Goal: Task Accomplishment & Management: Use online tool/utility

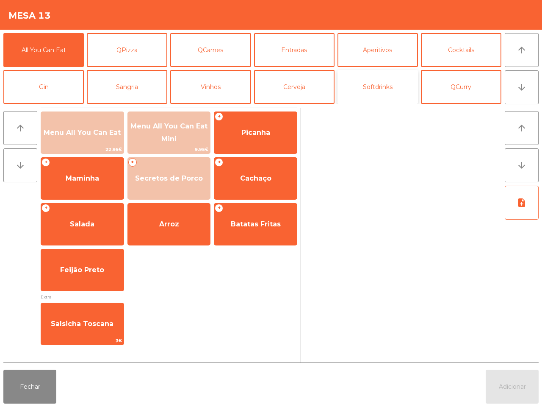
click at [372, 84] on button "Softdrinks" at bounding box center [378, 87] width 81 height 34
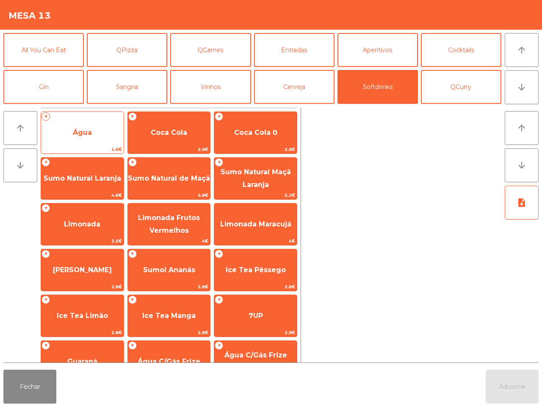
click at [99, 140] on span "Água" at bounding box center [82, 132] width 83 height 23
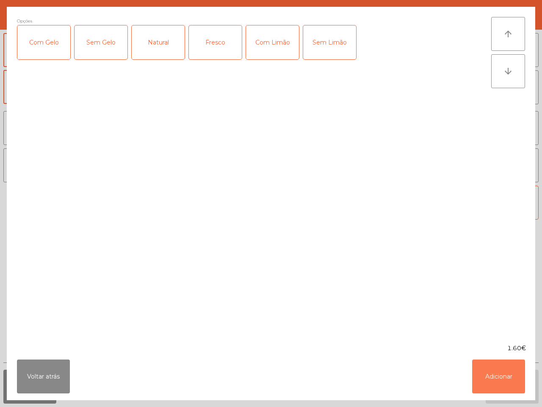
click at [506, 376] on button "Adicionar" at bounding box center [498, 376] width 53 height 34
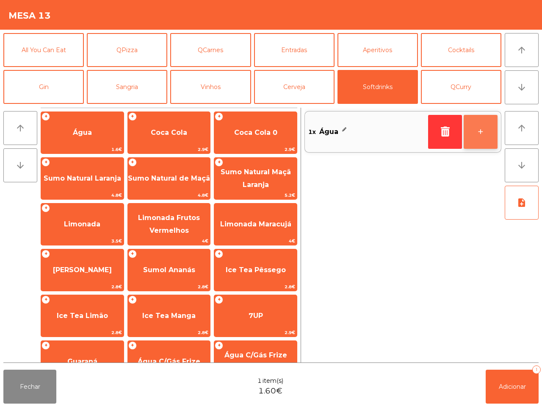
click at [485, 131] on button "+" at bounding box center [481, 132] width 34 height 34
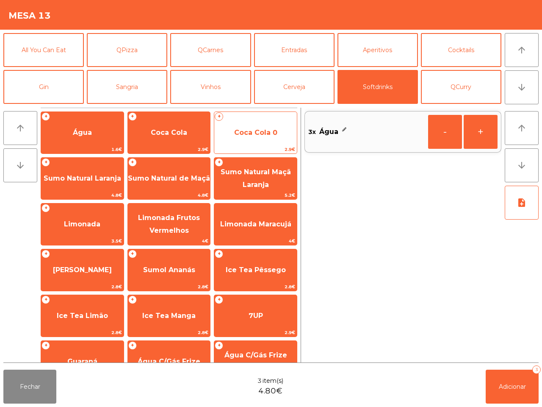
click at [268, 136] on span "Coca Cola 0" at bounding box center [255, 132] width 83 height 23
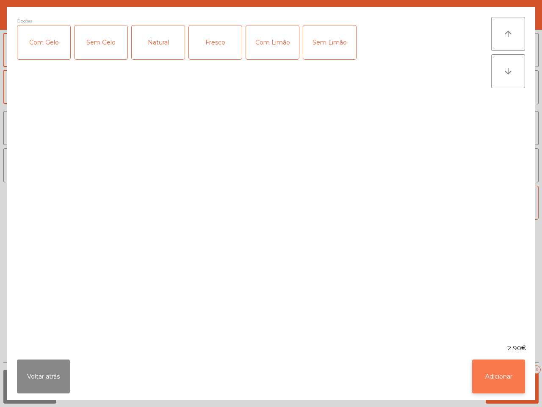
click at [507, 374] on button "Adicionar" at bounding box center [498, 376] width 53 height 34
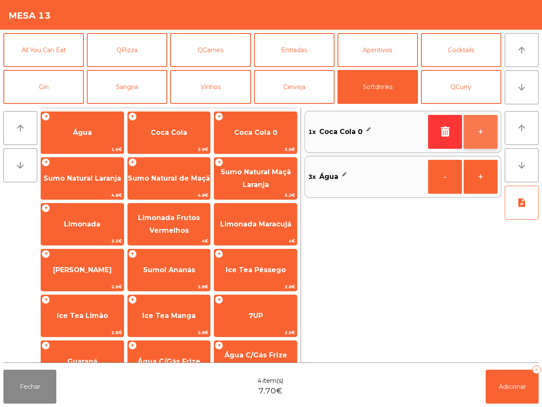
click at [481, 146] on button "+" at bounding box center [481, 132] width 34 height 34
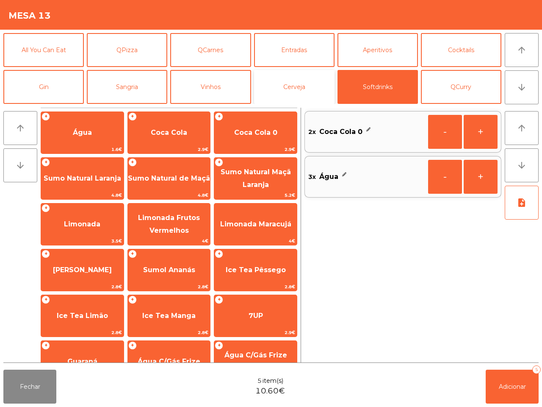
click at [293, 81] on button "Cerveja" at bounding box center [294, 87] width 81 height 34
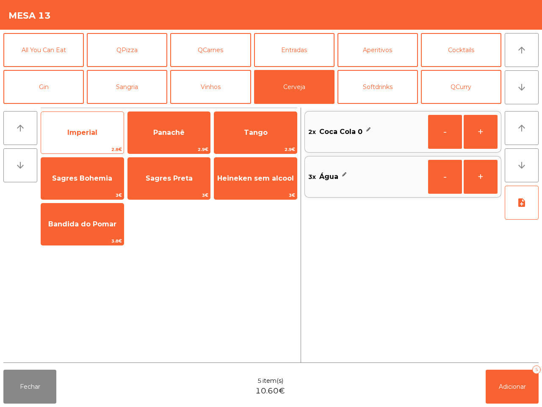
click at [78, 138] on span "Imperial" at bounding box center [82, 132] width 83 height 23
click at [77, 138] on span "Imperial" at bounding box center [82, 132] width 83 height 23
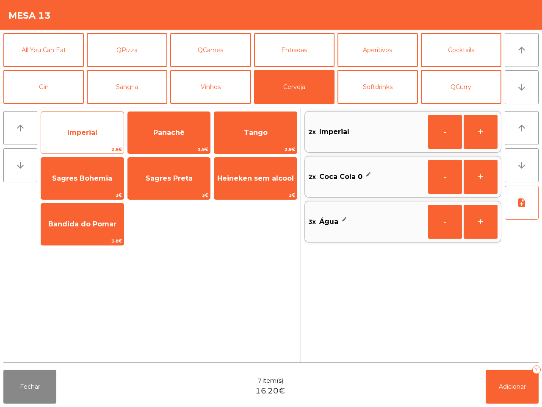
click at [76, 138] on span "Imperial" at bounding box center [82, 132] width 83 height 23
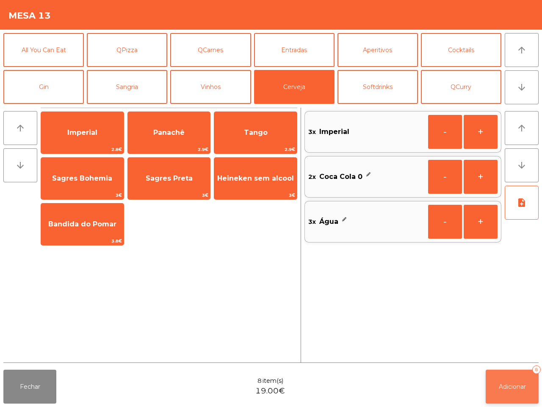
click at [505, 391] on button "Adicionar 8" at bounding box center [512, 387] width 53 height 34
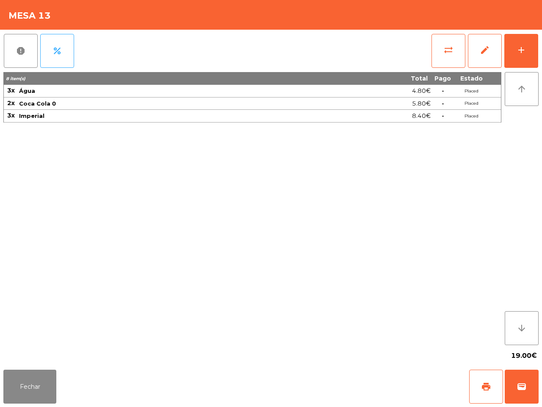
click at [399, 281] on div "8 item(s) Total Pago Estado 3x Água 4.80€ - Placed 2x Coca Cola 0 5.80€ - Place…" at bounding box center [252, 208] width 498 height 273
click at [515, 52] on button "add" at bounding box center [522, 51] width 34 height 34
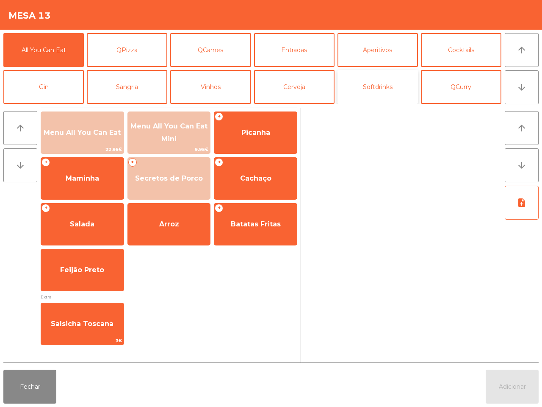
click at [399, 95] on button "Softdrinks" at bounding box center [378, 87] width 81 height 34
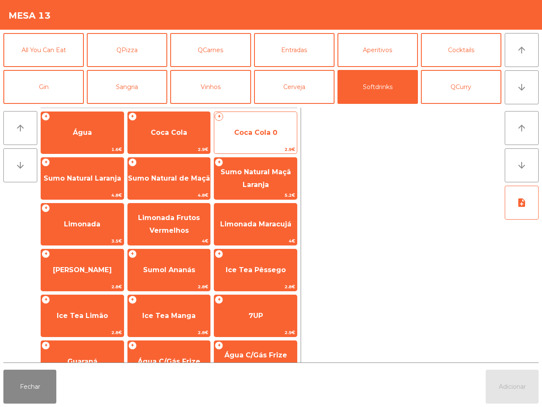
click at [237, 131] on span "Coca Cola 0" at bounding box center [255, 132] width 43 height 8
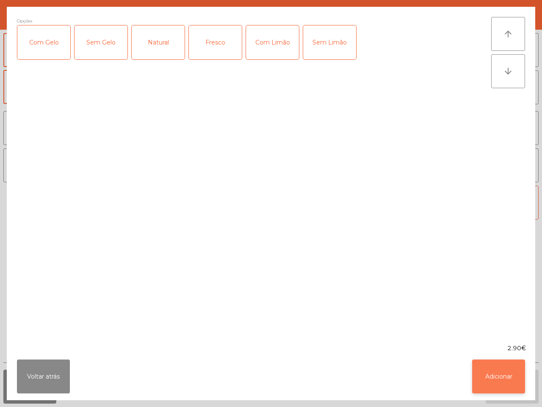
click at [514, 378] on button "Adicionar" at bounding box center [498, 376] width 53 height 34
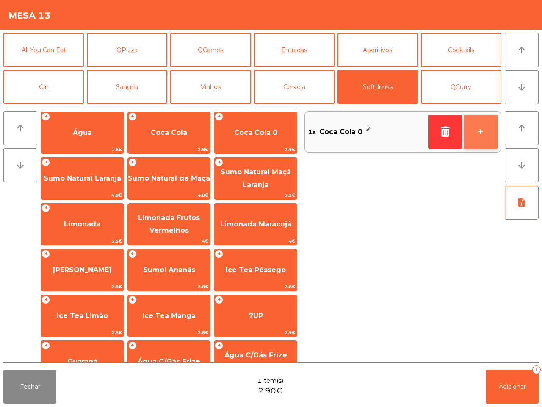
click at [488, 124] on button "+" at bounding box center [481, 132] width 34 height 34
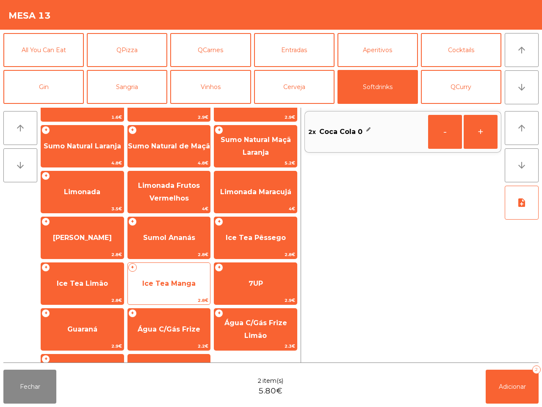
scroll to position [69, 0]
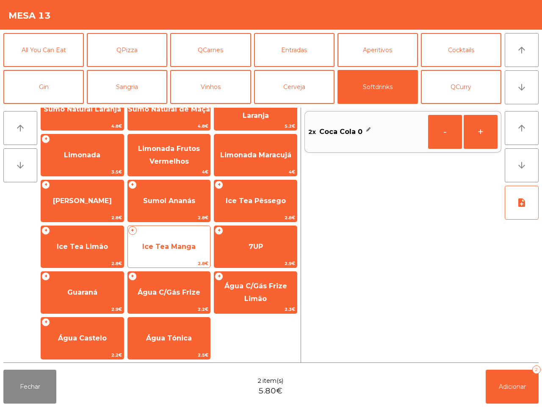
click at [176, 245] on span "Ice Tea Manga" at bounding box center [168, 246] width 53 height 8
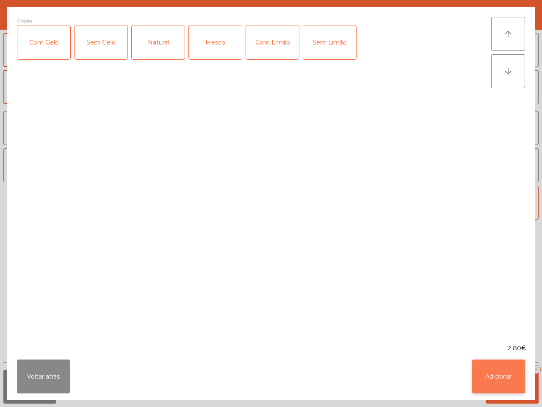
click at [478, 370] on button "Adicionar" at bounding box center [498, 376] width 53 height 34
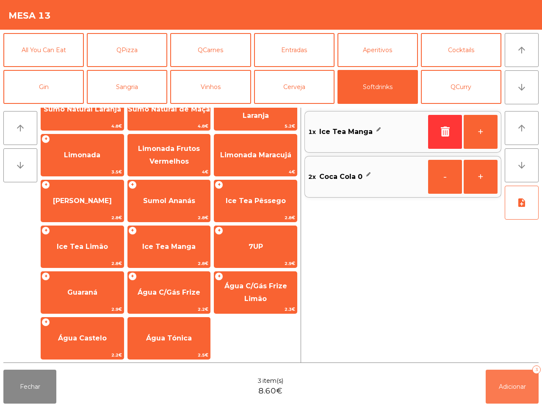
click at [510, 381] on button "Adicionar 3" at bounding box center [512, 387] width 53 height 34
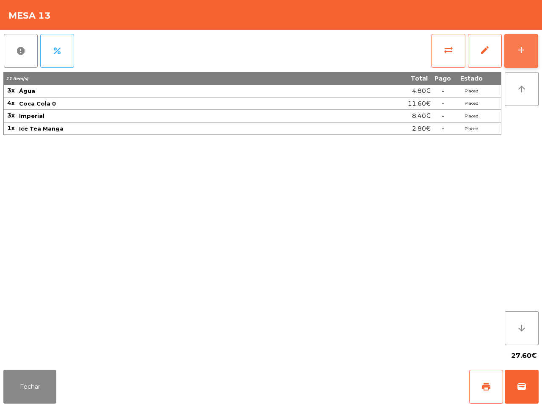
click at [515, 53] on button "add" at bounding box center [522, 51] width 34 height 34
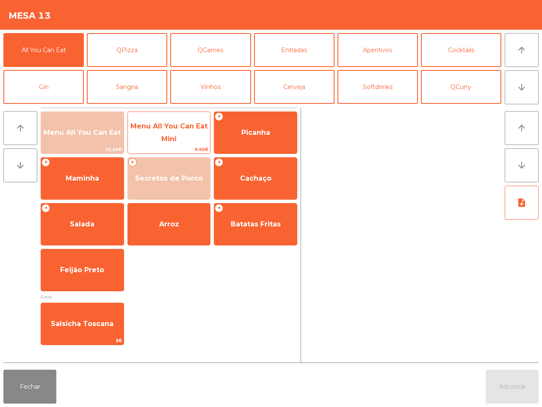
click at [182, 130] on span "Menu All You Can Eat Mini" at bounding box center [169, 133] width 83 height 36
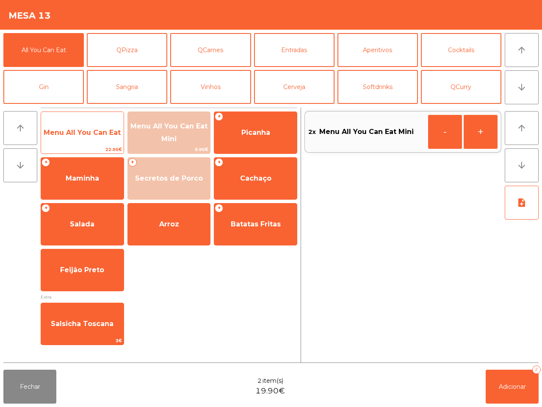
click at [111, 131] on span "Menu All You Can Eat" at bounding box center [82, 132] width 77 height 8
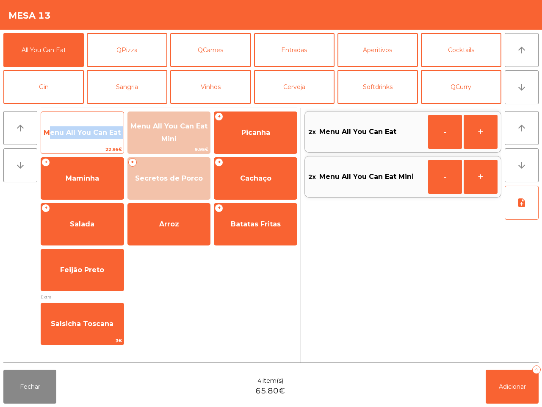
click at [111, 131] on span "Menu All You Can Eat" at bounding box center [82, 132] width 77 height 8
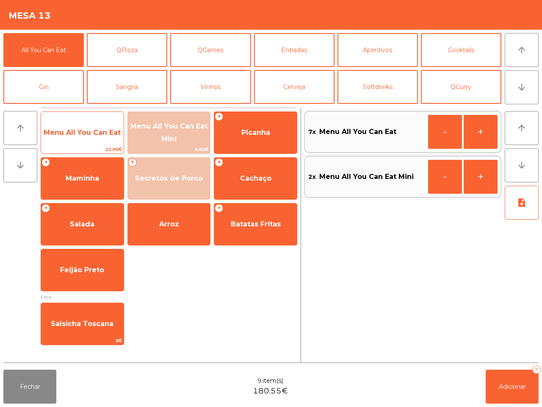
click at [111, 131] on span "Menu All You Can Eat" at bounding box center [82, 132] width 77 height 8
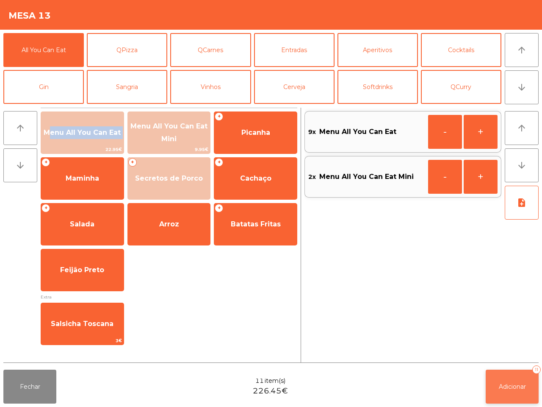
click at [515, 384] on span "Adicionar" at bounding box center [512, 387] width 27 height 8
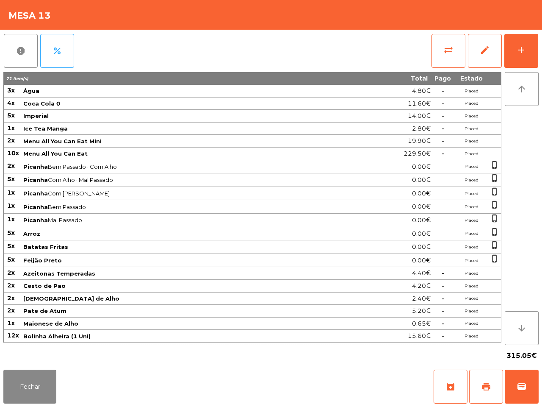
drag, startPoint x: 177, startPoint y: 208, endPoint x: 176, endPoint y: 181, distance: 26.7
click at [177, 204] on span "Picanha Bem Passado" at bounding box center [181, 206] width 317 height 7
click at [24, 382] on button "Fechar" at bounding box center [29, 387] width 53 height 34
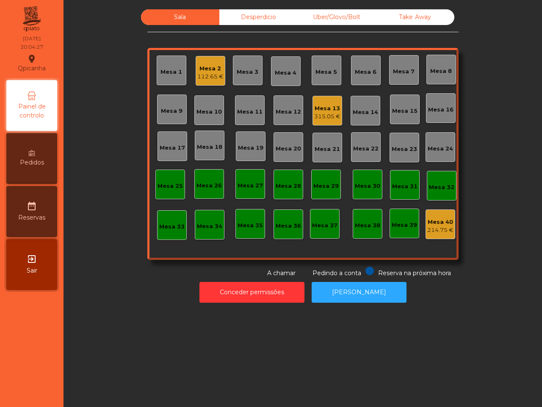
click at [326, 13] on div "Uber/Glovo/Bolt" at bounding box center [337, 17] width 78 height 16
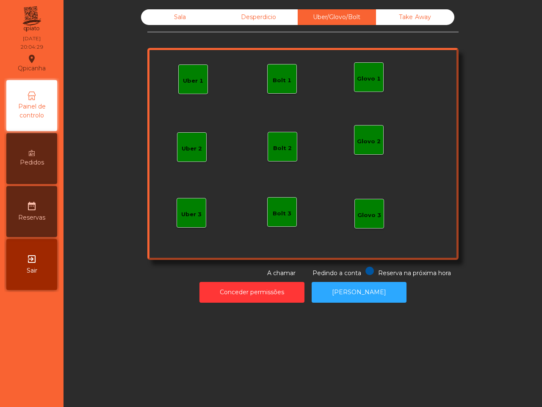
click at [42, 97] on div "Painel de controlo" at bounding box center [31, 105] width 51 height 51
click at [33, 153] on icon at bounding box center [32, 153] width 6 height 6
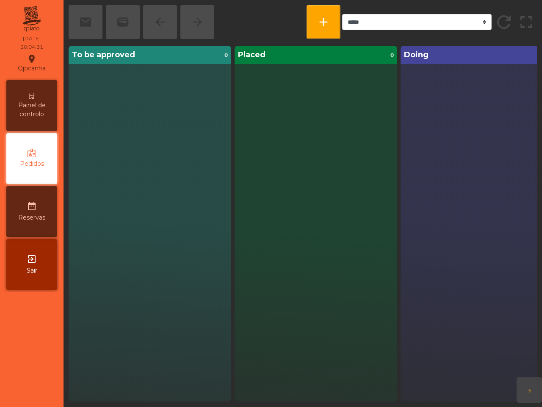
click at [29, 94] on icon at bounding box center [32, 96] width 6 height 6
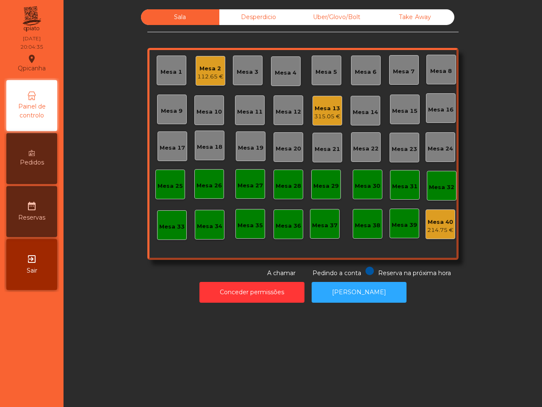
click at [339, 15] on div "Uber/Glovo/Bolt" at bounding box center [337, 17] width 78 height 16
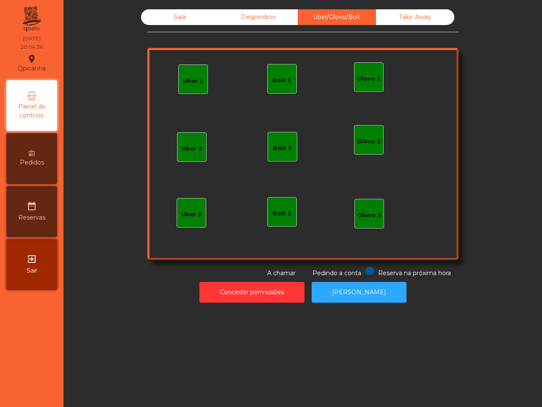
click at [186, 77] on div "Uber 1" at bounding box center [193, 81] width 20 height 8
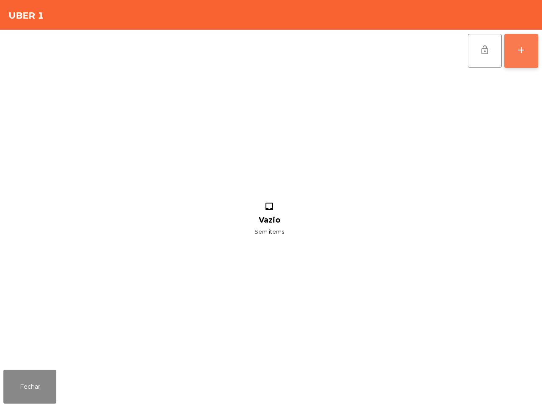
click at [527, 48] on button "add" at bounding box center [522, 51] width 34 height 34
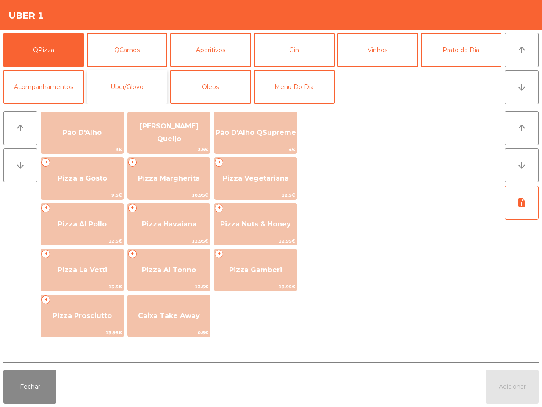
click at [123, 81] on button "Uber/Glovo" at bounding box center [127, 87] width 81 height 34
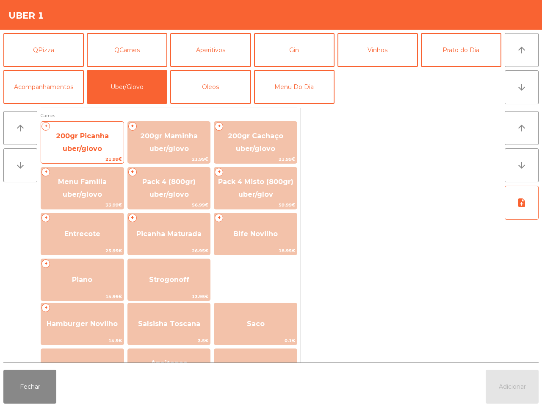
click at [64, 136] on span "200gr Picanha uber/glovo" at bounding box center [82, 142] width 53 height 21
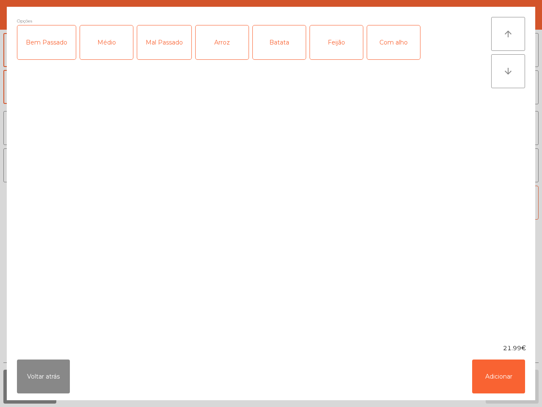
click at [276, 41] on div "Batata" at bounding box center [279, 42] width 53 height 34
click at [99, 45] on div "Médio" at bounding box center [106, 42] width 53 height 34
click at [498, 372] on button "Adicionar" at bounding box center [498, 376] width 53 height 34
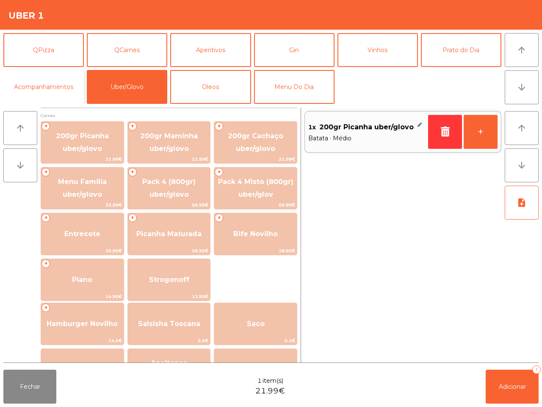
click at [60, 76] on button "Acompanhamentos" at bounding box center [43, 87] width 81 height 34
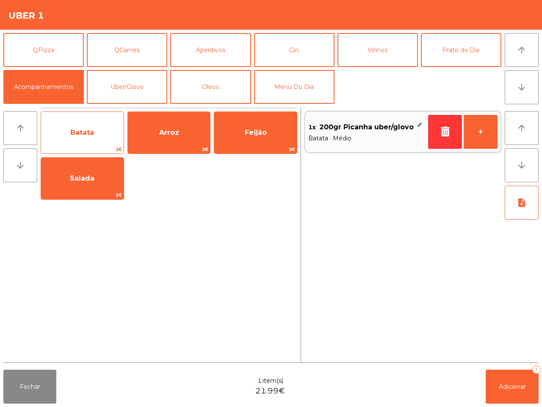
click at [94, 125] on span "Batata" at bounding box center [82, 132] width 83 height 23
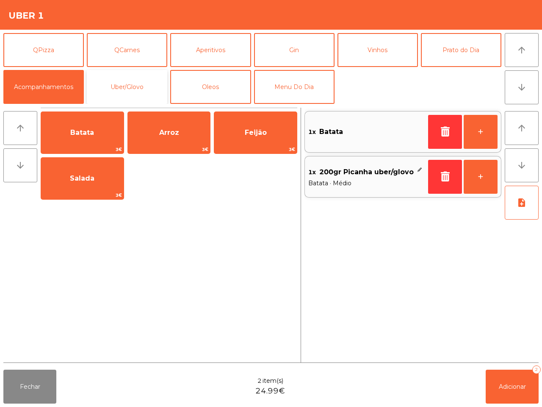
click at [130, 77] on button "Uber/Glovo" at bounding box center [127, 87] width 81 height 34
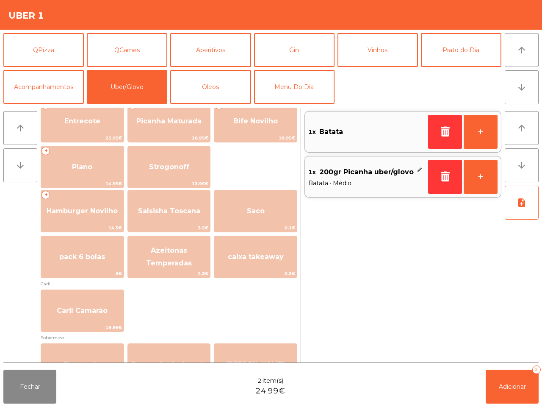
scroll to position [112, 0]
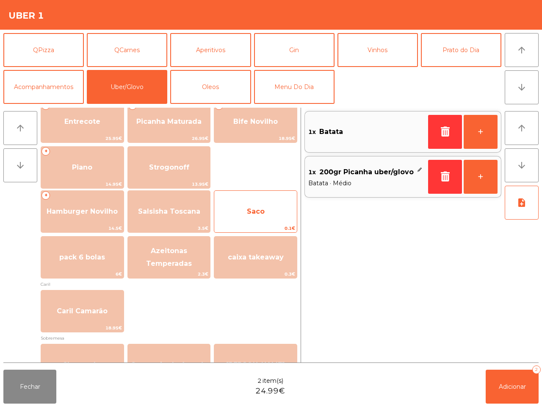
click at [267, 217] on span "Saco" at bounding box center [255, 211] width 83 height 23
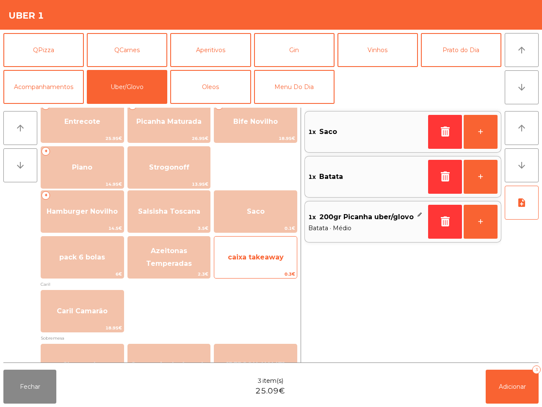
click at [263, 257] on span "caixa takeaway" at bounding box center [256, 257] width 56 height 8
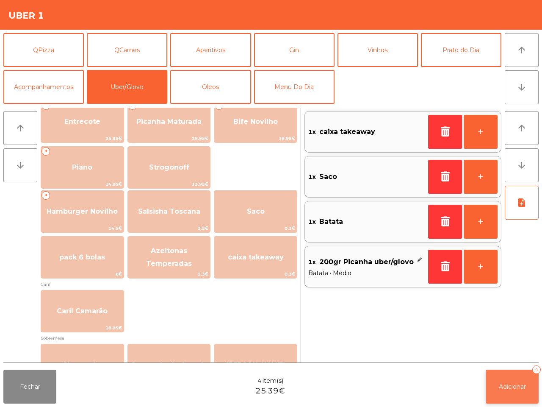
click at [509, 384] on span "Adicionar" at bounding box center [512, 387] width 27 height 8
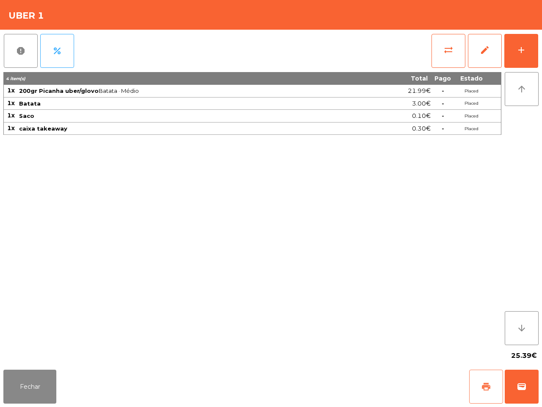
click at [481, 383] on span "print" at bounding box center [486, 386] width 10 height 10
click at [519, 382] on span "wallet" at bounding box center [522, 386] width 10 height 10
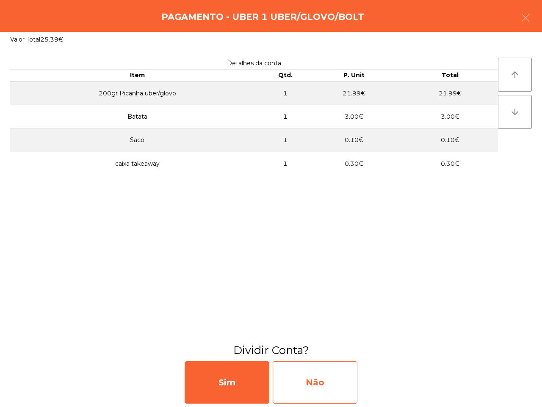
click at [347, 382] on div "Não" at bounding box center [315, 382] width 85 height 42
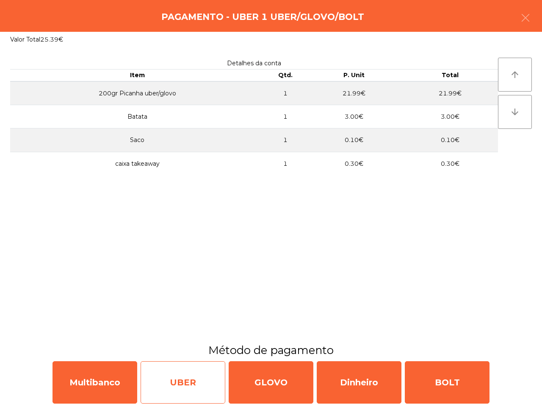
click at [175, 376] on div "UBER" at bounding box center [183, 382] width 85 height 42
select select "**"
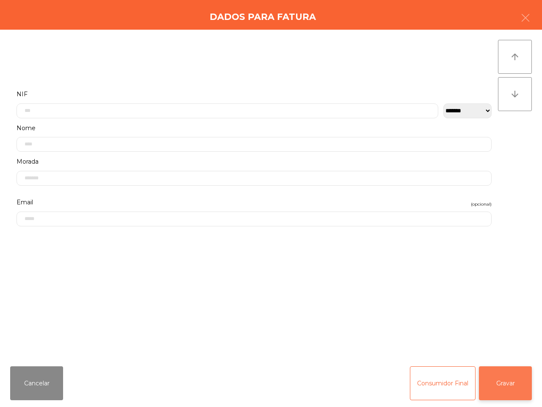
click at [501, 383] on button "Gravar" at bounding box center [505, 383] width 53 height 34
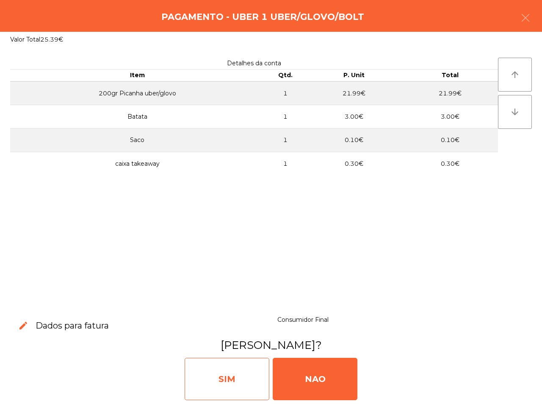
click at [214, 364] on div "SIM" at bounding box center [227, 379] width 85 height 42
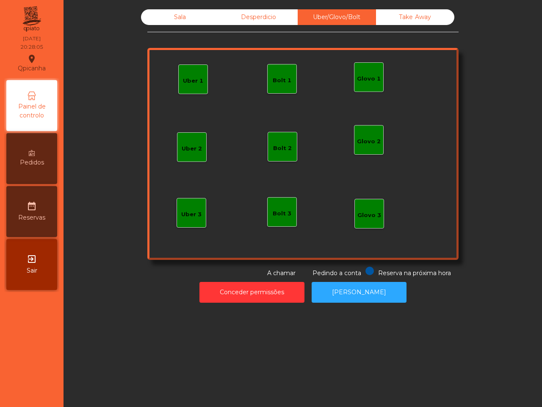
click at [181, 15] on div "Sala" at bounding box center [180, 17] width 78 height 16
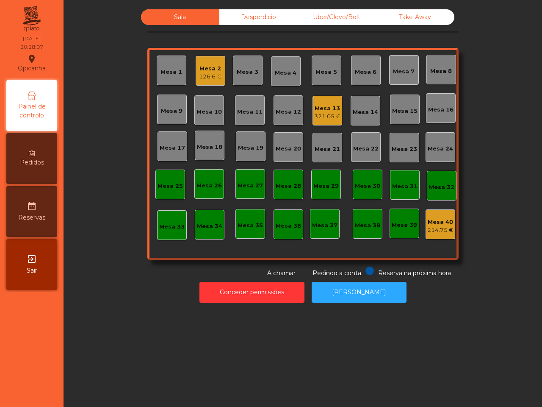
click at [332, 114] on div "321.05 €" at bounding box center [327, 116] width 26 height 8
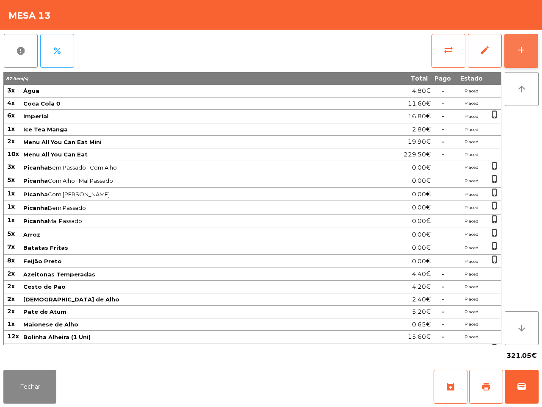
click at [517, 45] on div "add" at bounding box center [522, 50] width 10 height 10
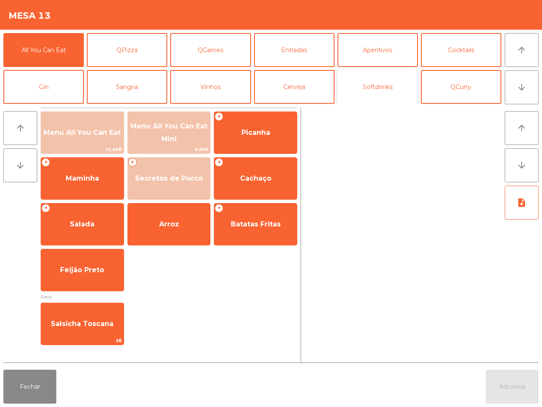
click at [372, 79] on button "Softdrinks" at bounding box center [378, 87] width 81 height 34
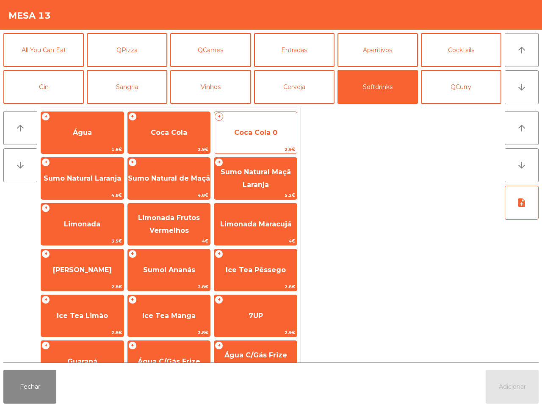
click at [234, 128] on span "Coca Cola 0" at bounding box center [255, 132] width 43 height 8
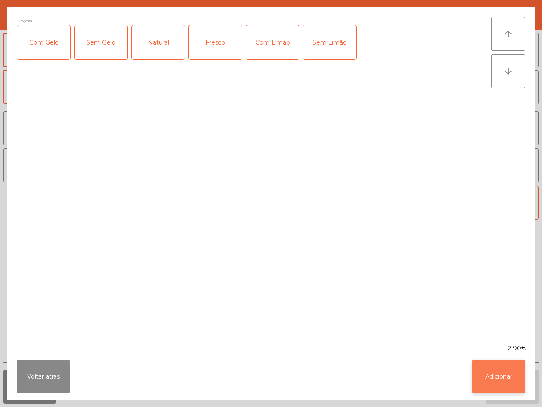
click at [509, 380] on button "Adicionar" at bounding box center [498, 376] width 53 height 34
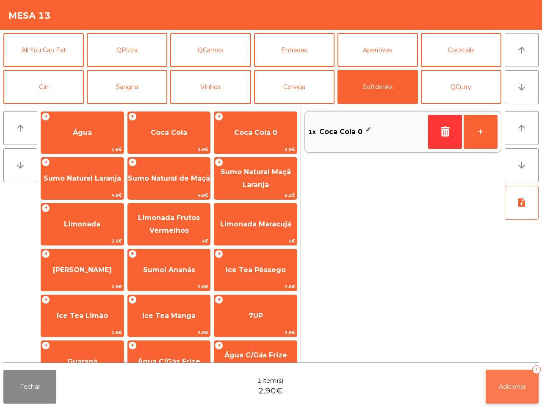
click at [511, 384] on span "Adicionar" at bounding box center [512, 387] width 27 height 8
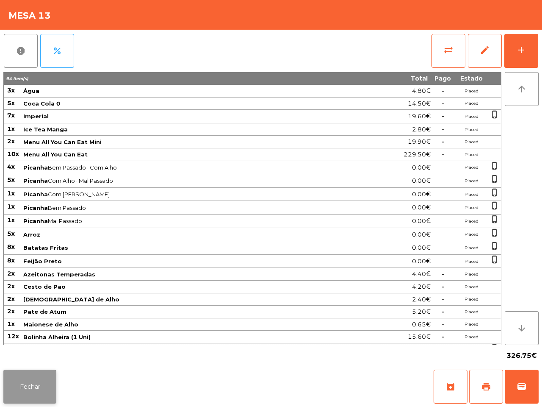
click at [34, 377] on button "Fechar" at bounding box center [29, 387] width 53 height 34
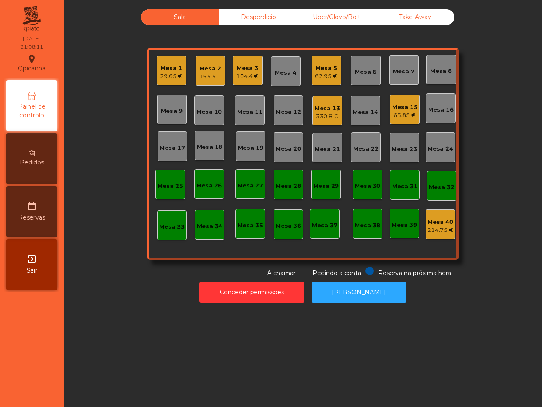
click at [18, 156] on div "Pedidos" at bounding box center [31, 158] width 51 height 51
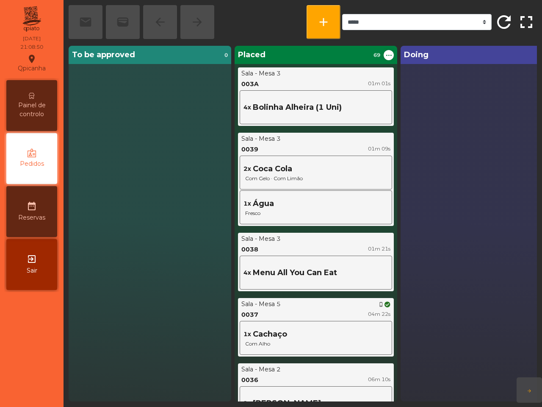
click at [187, 272] on div "To be approved 0" at bounding box center [150, 224] width 163 height 356
click at [29, 116] on span "Painel de controlo" at bounding box center [31, 110] width 47 height 18
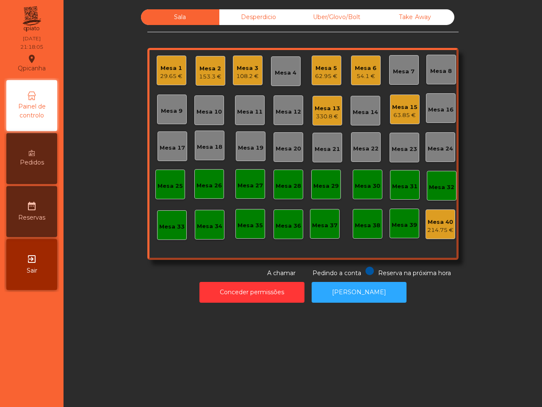
click at [199, 77] on div "153.3 €" at bounding box center [210, 76] width 22 height 8
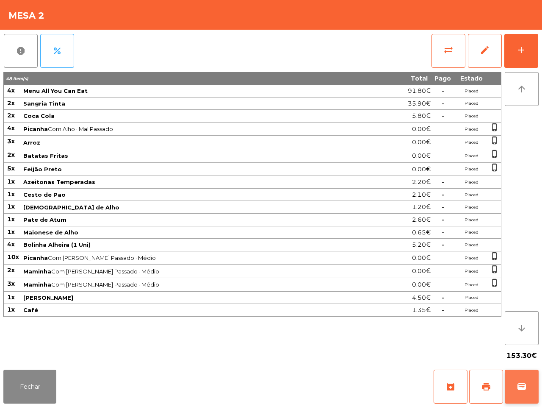
click at [511, 389] on button "wallet" at bounding box center [522, 387] width 34 height 34
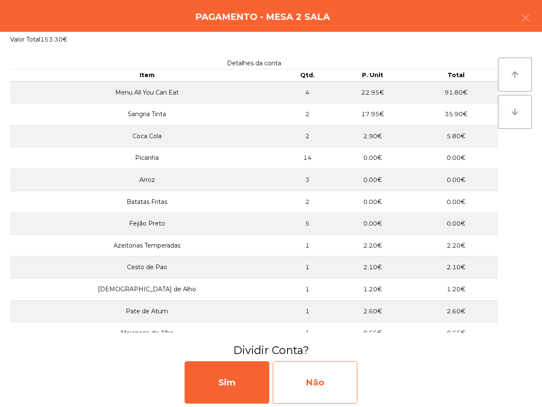
click at [340, 374] on div "Não" at bounding box center [315, 382] width 85 height 42
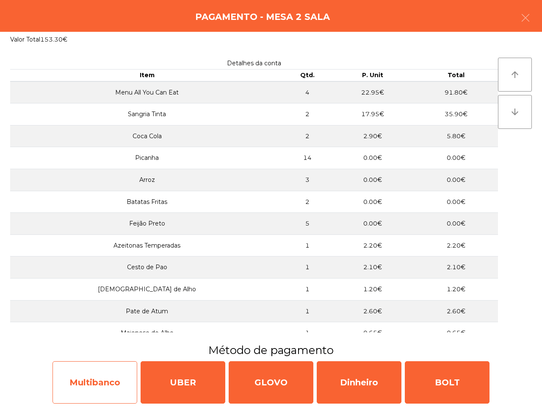
click at [81, 376] on div "Multibanco" at bounding box center [95, 382] width 85 height 42
select select "**"
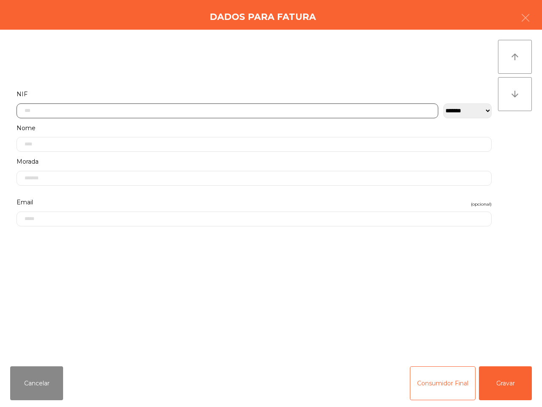
click at [157, 109] on input "text" at bounding box center [228, 110] width 422 height 15
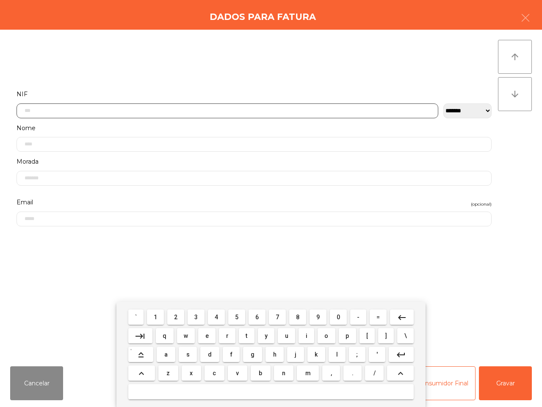
scroll to position [47, 0]
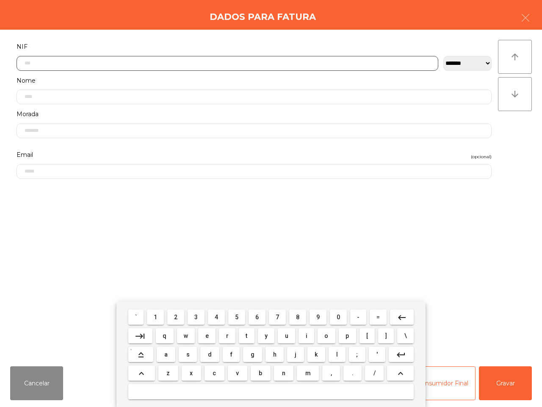
click at [176, 320] on span "2" at bounding box center [175, 317] width 3 height 7
click at [160, 317] on button "1" at bounding box center [155, 316] width 17 height 15
click at [161, 317] on button "1" at bounding box center [155, 316] width 17 height 15
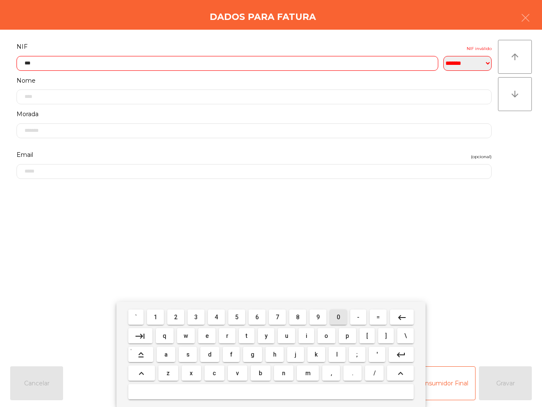
click at [338, 317] on span "0" at bounding box center [338, 317] width 3 height 7
click at [283, 317] on button "7" at bounding box center [277, 316] width 17 height 15
click at [317, 316] on span "9" at bounding box center [318, 317] width 3 height 7
click at [257, 318] on span "6" at bounding box center [257, 317] width 3 height 7
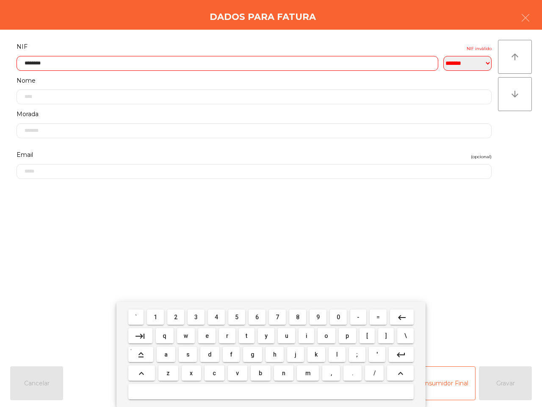
click at [341, 318] on button "0" at bounding box center [338, 316] width 17 height 15
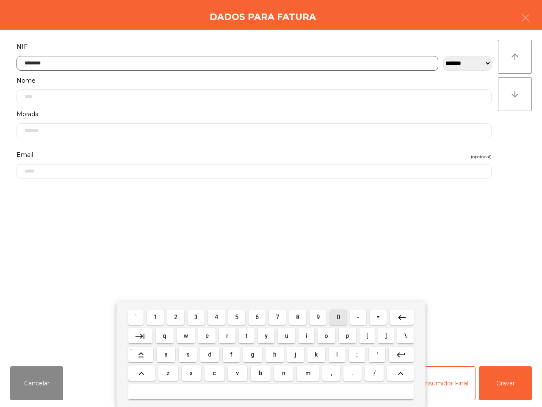
type input "*********"
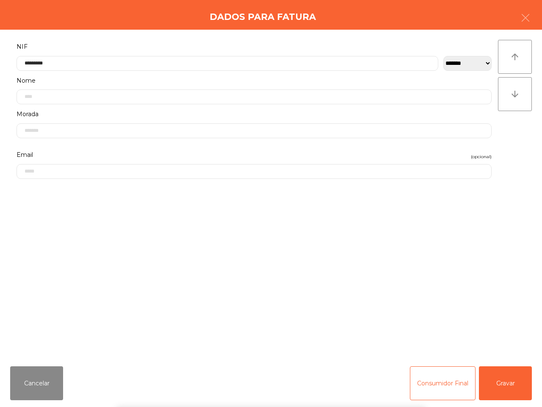
click at [513, 386] on div "` 1 2 3 4 5 6 7 8 9 0 - = keyboard_backspace keyboard_tab q w e r t y u i o p […" at bounding box center [271, 354] width 542 height 105
click at [508, 389] on button "Gravar" at bounding box center [505, 383] width 53 height 34
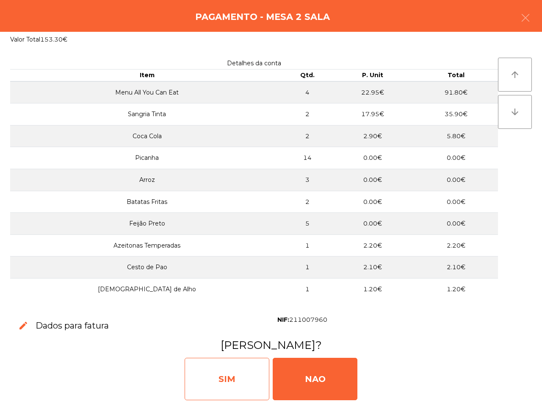
click at [205, 376] on div "SIM" at bounding box center [227, 379] width 85 height 42
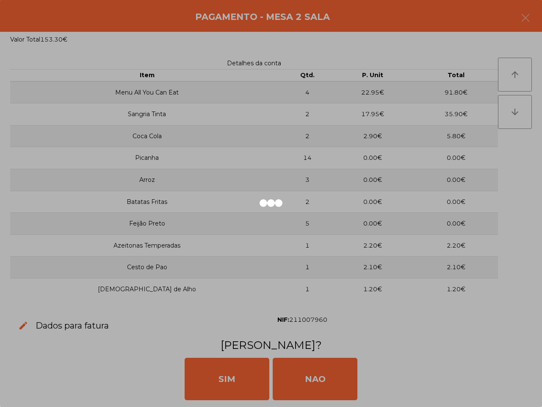
drag, startPoint x: 206, startPoint y: 361, endPoint x: 128, endPoint y: 353, distance: 78.1
click at [128, 353] on div at bounding box center [271, 203] width 542 height 407
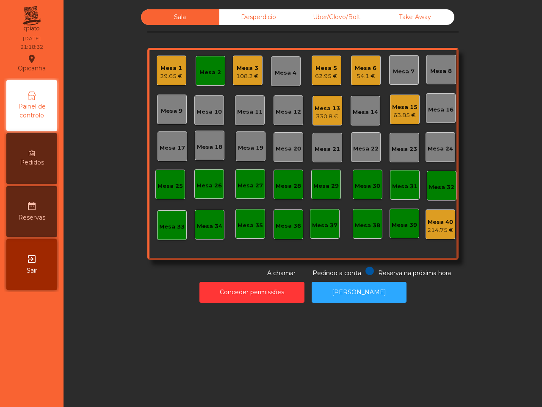
click at [208, 78] on div "Mesa 2" at bounding box center [211, 71] width 30 height 30
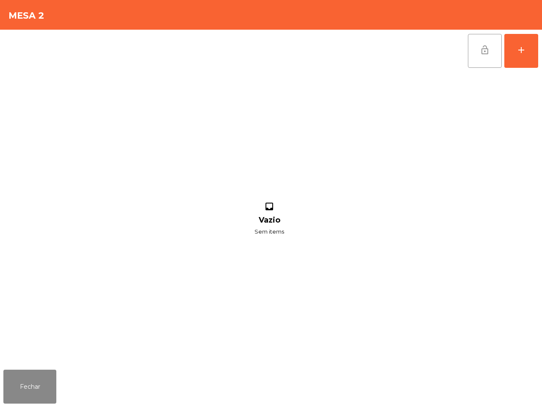
click at [471, 58] on button "lock_open" at bounding box center [485, 51] width 34 height 34
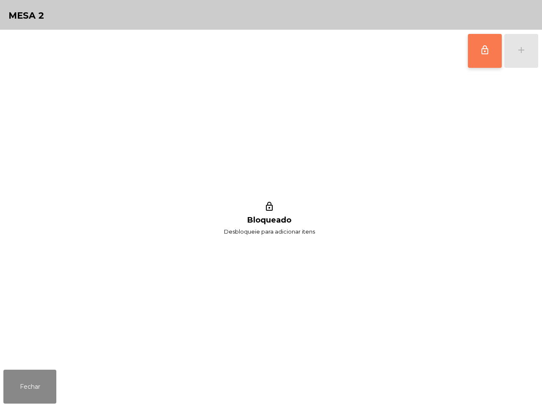
click at [471, 58] on button "lock_outline" at bounding box center [485, 51] width 34 height 34
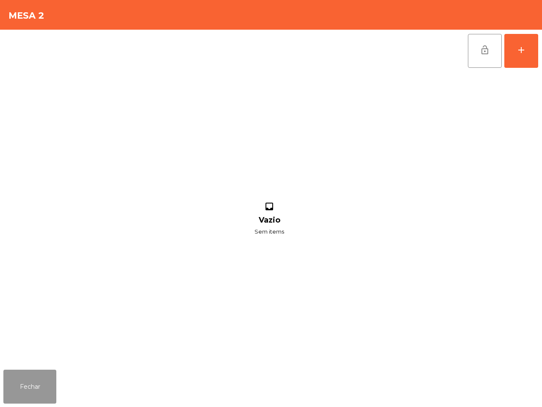
click at [37, 386] on button "Fechar" at bounding box center [29, 387] width 53 height 34
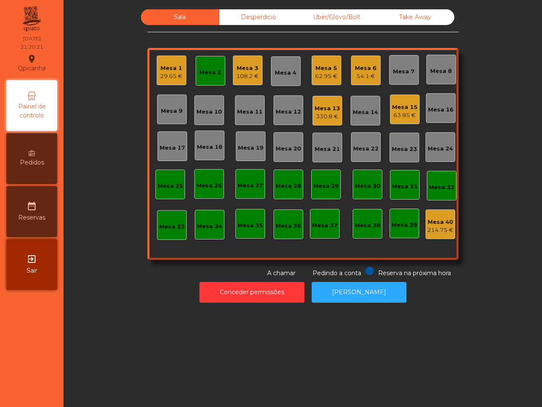
click at [284, 72] on div "Mesa 4" at bounding box center [286, 73] width 22 height 8
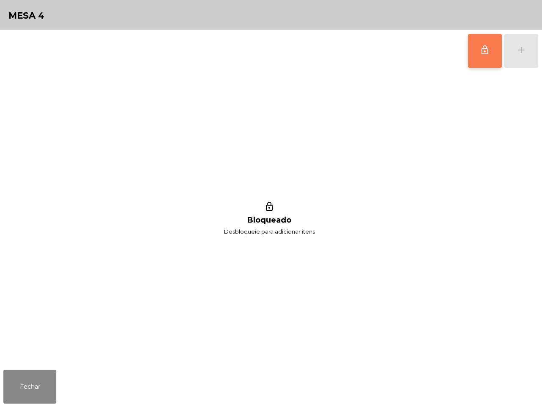
click at [488, 51] on span "lock_outline" at bounding box center [485, 50] width 10 height 10
click at [537, 60] on button "add" at bounding box center [522, 51] width 34 height 34
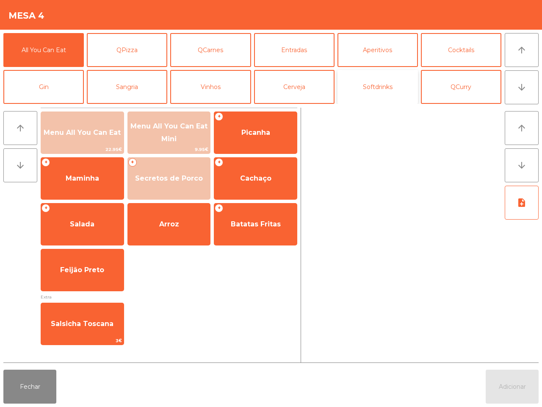
click at [367, 83] on button "Softdrinks" at bounding box center [378, 87] width 81 height 34
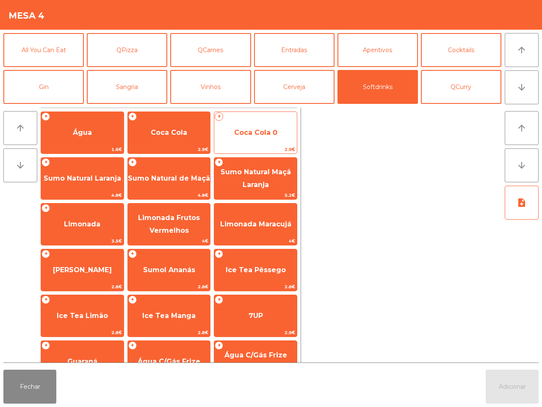
click at [244, 125] on span "Coca Cola 0" at bounding box center [255, 132] width 83 height 23
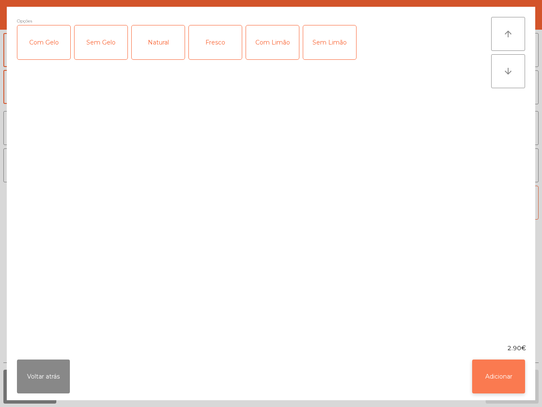
click at [500, 382] on button "Adicionar" at bounding box center [498, 376] width 53 height 34
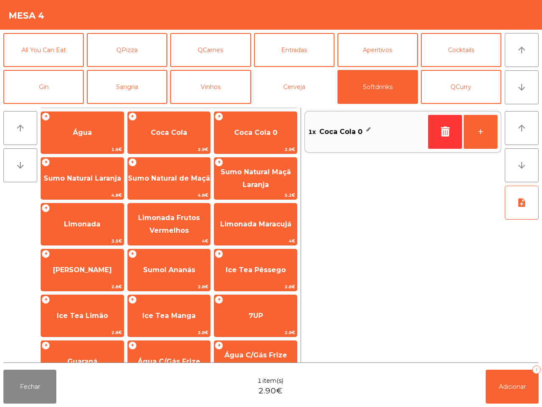
drag, startPoint x: 277, startPoint y: 88, endPoint x: 249, endPoint y: 103, distance: 31.1
click at [278, 89] on button "Cerveja" at bounding box center [294, 87] width 81 height 34
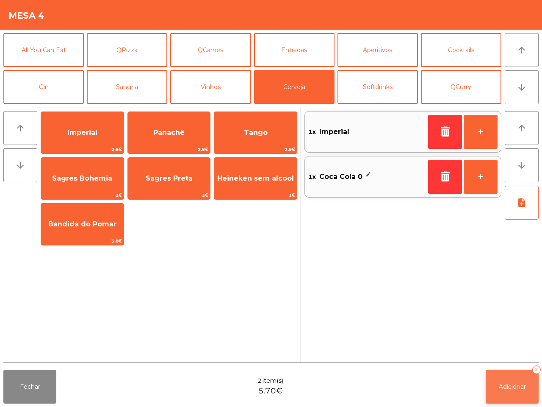
click at [517, 392] on button "Adicionar 2" at bounding box center [512, 387] width 53 height 34
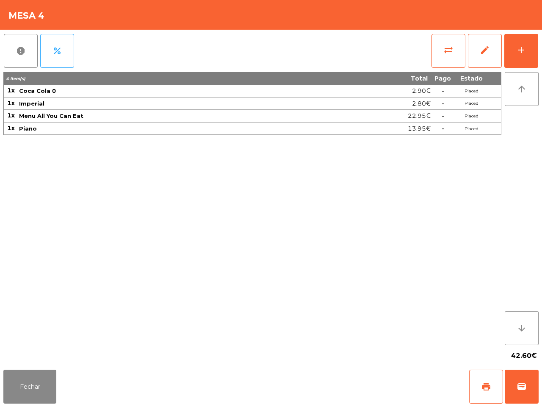
click at [422, 317] on div "4 item(s) Total Pago Estado 1x Coca Cola 0 2.90€ - Placed 1x Imperial 2.80€ - P…" at bounding box center [252, 208] width 498 height 273
click at [54, 378] on button "Fechar" at bounding box center [29, 387] width 53 height 34
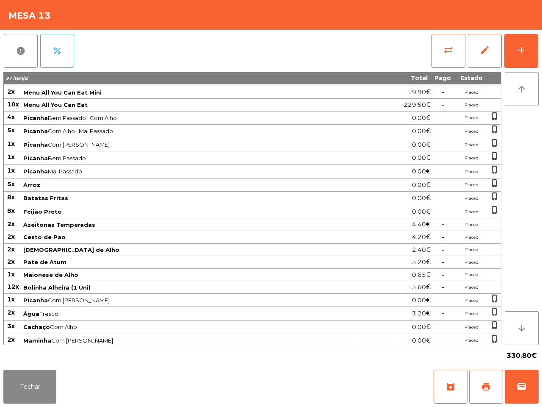
scroll to position [0, 0]
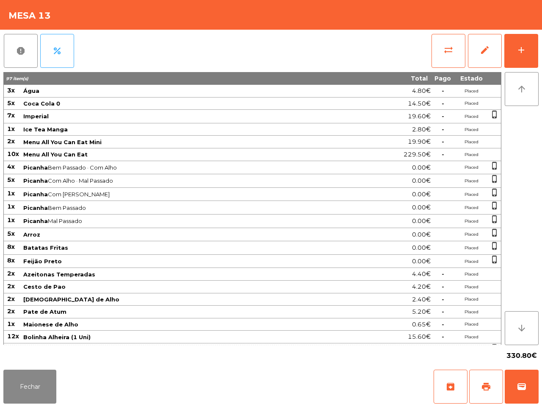
click at [280, 120] on td "Imperial" at bounding box center [181, 117] width 318 height 14
click at [532, 393] on button "wallet" at bounding box center [522, 387] width 34 height 34
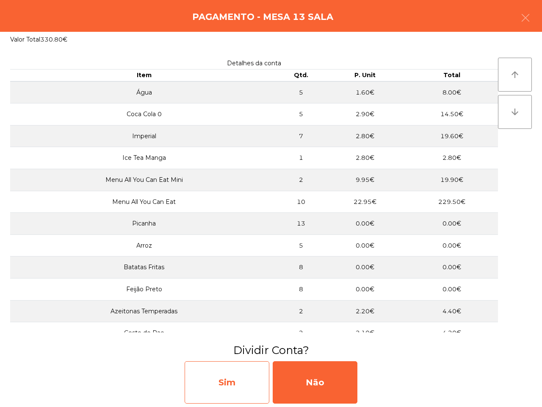
click at [245, 376] on div "Sim" at bounding box center [227, 382] width 85 height 42
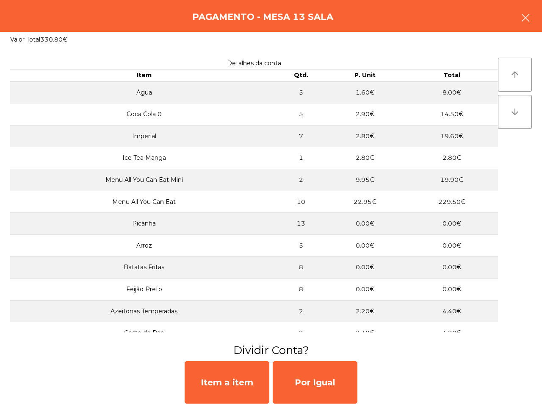
click at [535, 19] on button "button" at bounding box center [526, 18] width 24 height 25
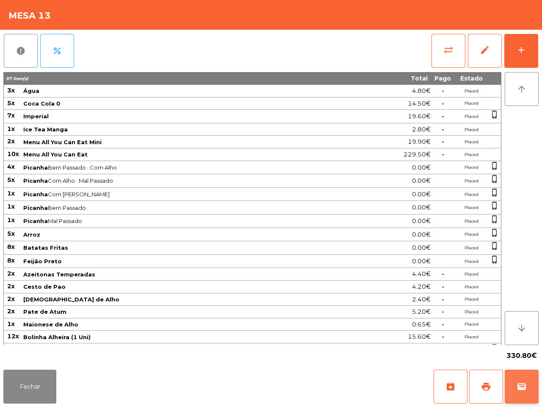
click at [522, 376] on button "wallet" at bounding box center [522, 387] width 34 height 34
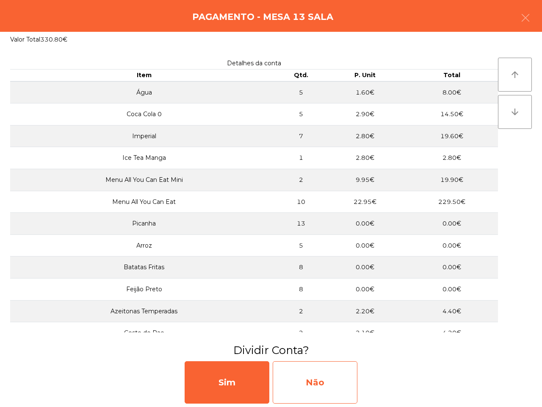
click at [302, 388] on div "Não" at bounding box center [315, 382] width 85 height 42
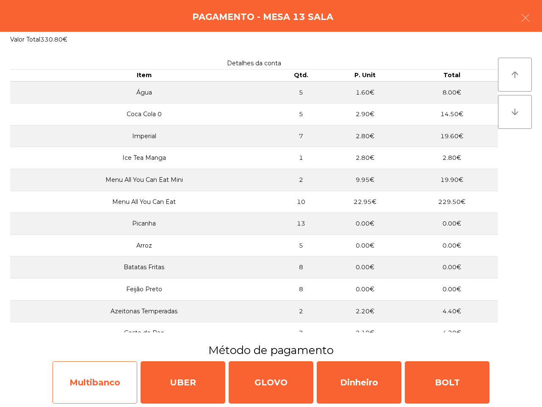
click at [111, 378] on div "Multibanco" at bounding box center [95, 382] width 85 height 42
select select "**"
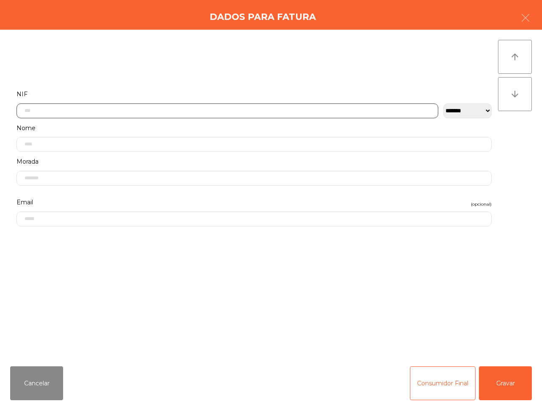
click at [161, 106] on input "text" at bounding box center [228, 110] width 422 height 15
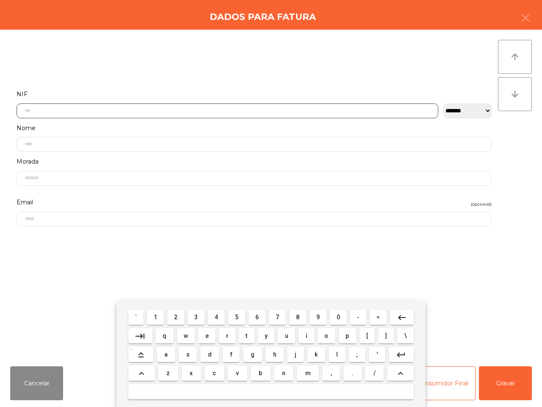
scroll to position [47, 0]
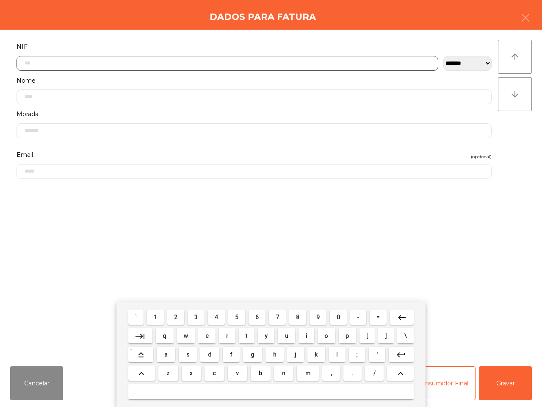
click at [179, 319] on button "2" at bounding box center [175, 316] width 17 height 15
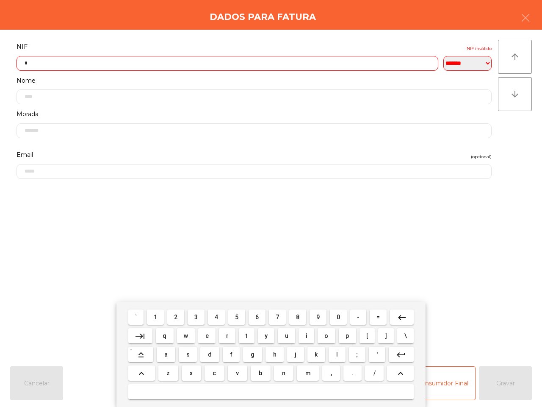
click at [217, 317] on span "4" at bounding box center [216, 317] width 3 height 7
click at [298, 316] on span "8" at bounding box center [297, 317] width 3 height 7
click at [314, 317] on button "9" at bounding box center [318, 316] width 17 height 15
click at [240, 317] on button "5" at bounding box center [236, 316] width 17 height 15
click at [299, 318] on button "8" at bounding box center [297, 316] width 17 height 15
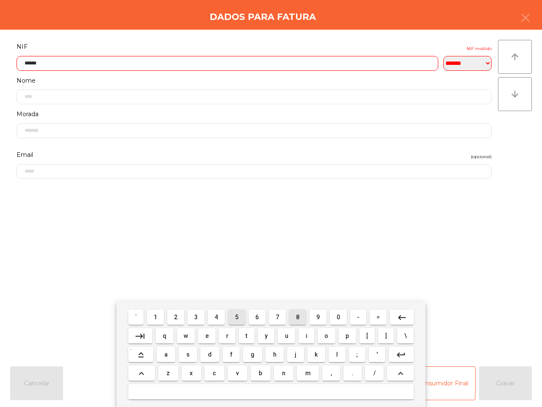
click at [299, 318] on button "8" at bounding box center [297, 316] width 17 height 15
click at [274, 317] on button "7" at bounding box center [277, 316] width 17 height 15
type input "*********"
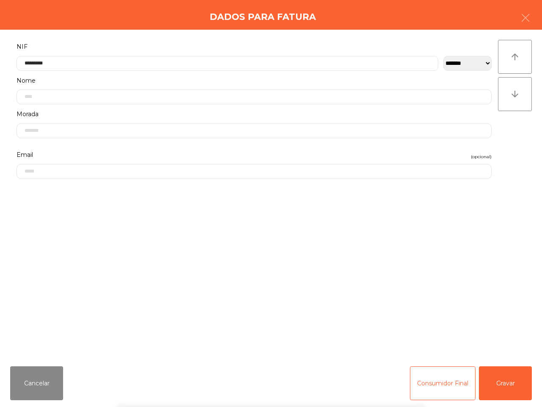
click at [503, 384] on div "` 1 2 3 4 5 6 7 8 9 0 - = keyboard_backspace keyboard_tab q w e r t y u i o p […" at bounding box center [271, 354] width 542 height 105
click at [503, 389] on button "Gravar" at bounding box center [505, 383] width 53 height 34
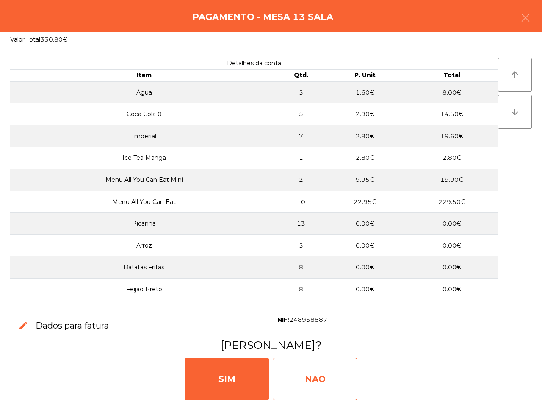
click at [325, 375] on div "NAO" at bounding box center [315, 379] width 85 height 42
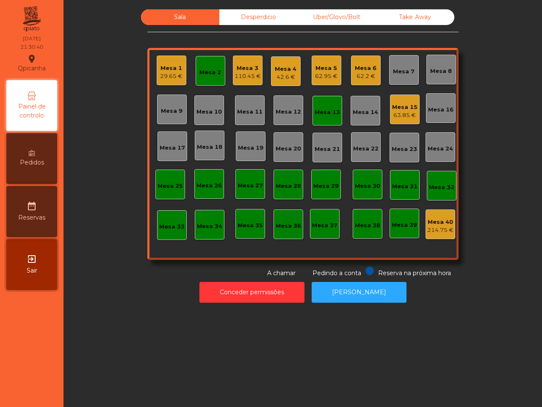
click at [327, 338] on div "Sala Desperdicio Uber/Glovo/Bolt Take Away [GEOGRAPHIC_DATA] 1 29.65 € Mesa 2 M…" at bounding box center [303, 203] width 479 height 407
click at [200, 69] on div "Mesa 2" at bounding box center [211, 72] width 22 height 8
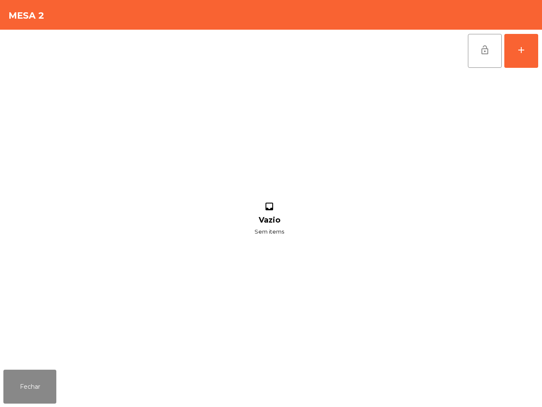
drag, startPoint x: 473, startPoint y: 52, endPoint x: 466, endPoint y: 56, distance: 8.2
click at [475, 52] on button "lock_open" at bounding box center [485, 51] width 34 height 34
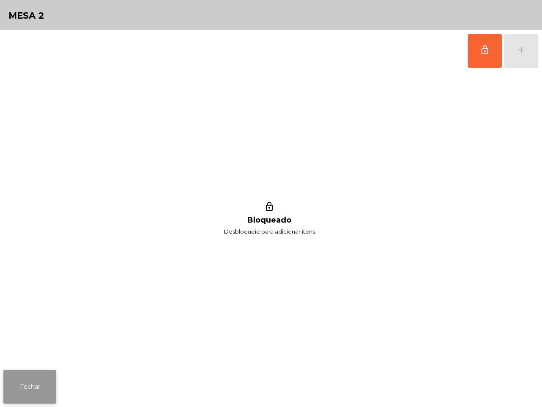
click at [50, 386] on button "Fechar" at bounding box center [29, 387] width 53 height 34
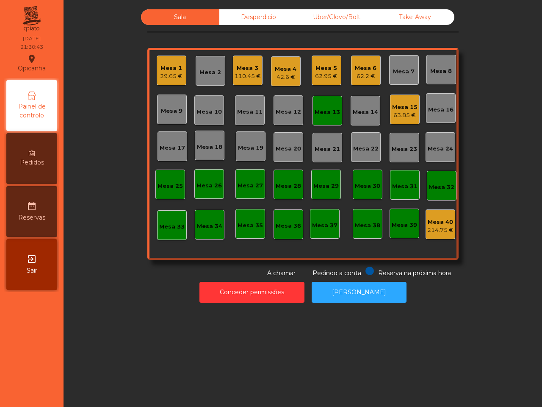
click at [334, 113] on div "Mesa 13" at bounding box center [327, 112] width 25 height 8
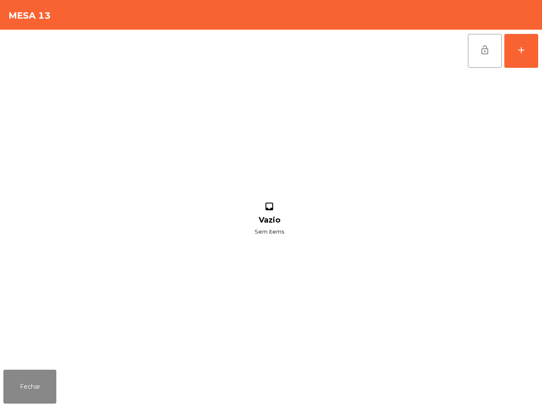
click at [468, 60] on div "lock_open add" at bounding box center [503, 51] width 71 height 42
click at [475, 58] on button "lock_open" at bounding box center [485, 51] width 34 height 34
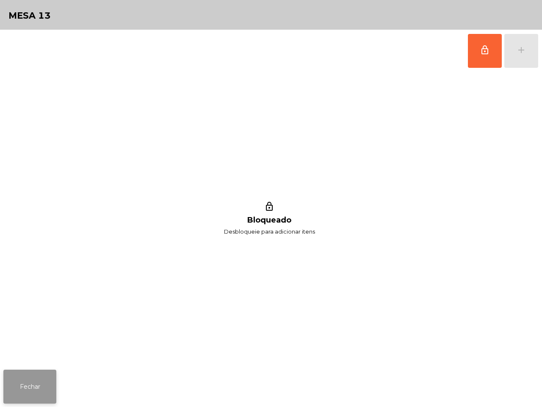
click at [37, 388] on button "Fechar" at bounding box center [29, 387] width 53 height 34
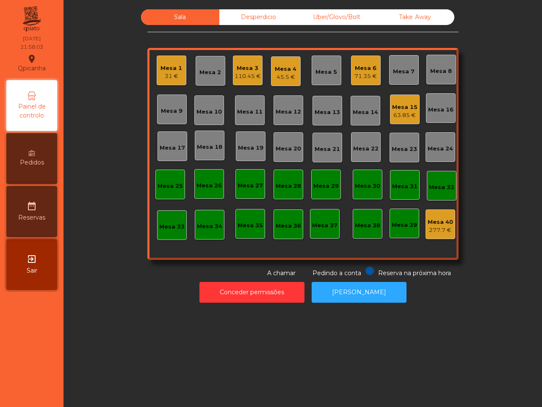
click at [158, 79] on div "Mesa 1 31 €" at bounding box center [172, 71] width 30 height 30
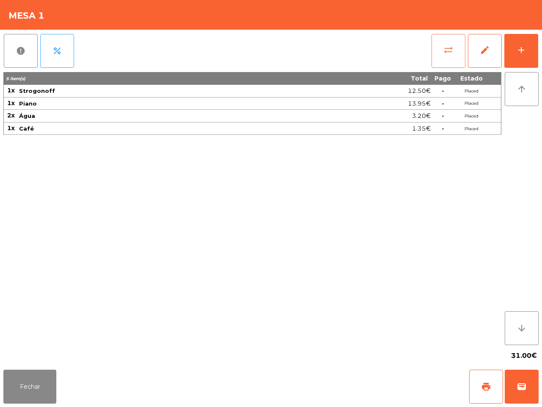
click at [436, 49] on button "sync_alt" at bounding box center [449, 51] width 34 height 34
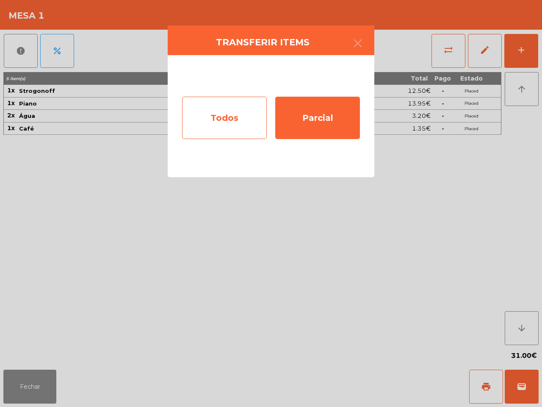
click at [230, 113] on div "Todos" at bounding box center [224, 118] width 85 height 42
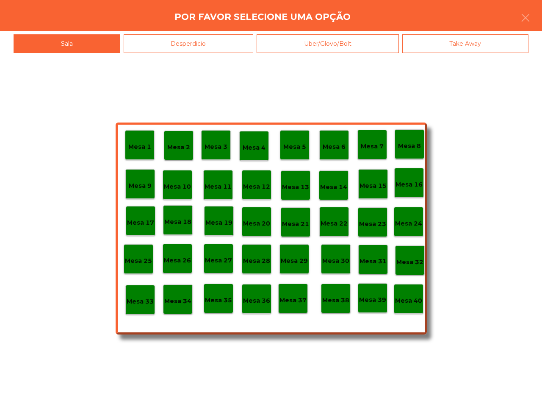
click at [409, 302] on p "Mesa 40" at bounding box center [408, 301] width 27 height 10
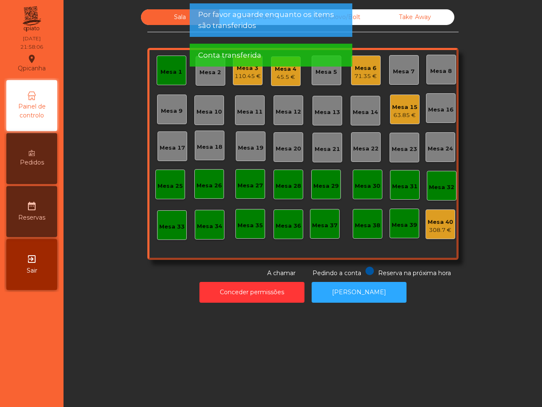
click at [166, 73] on div "Mesa 1" at bounding box center [172, 72] width 22 height 8
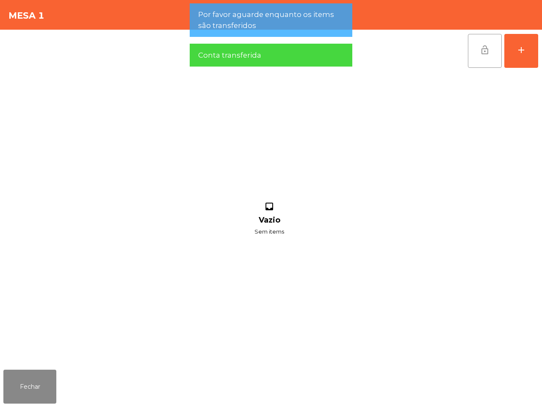
click at [489, 54] on span "lock_open" at bounding box center [485, 50] width 10 height 10
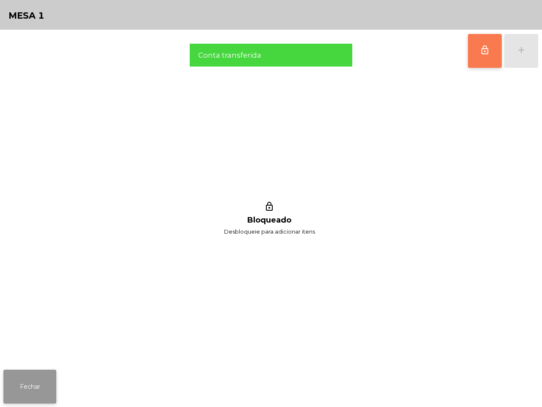
click at [28, 388] on button "Fechar" at bounding box center [29, 387] width 53 height 34
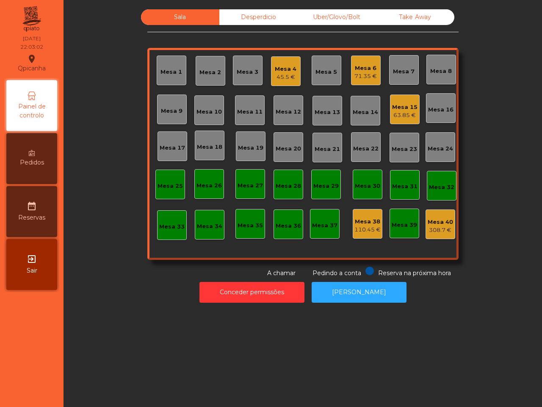
click at [259, 130] on div "Mesa 1 Mesa 2 Mesa 3 Mesa 4 45.5 € Mesa 5 Mesa 6 71.35 € Mesa 7 Mesa 8 Mesa 9 M…" at bounding box center [302, 154] width 311 height 212
click at [225, 161] on div "Mesa 1 Mesa 2 Mesa 3 Mesa 4 46.9 € Mesa 5 Mesa 6 71.35 € [GEOGRAPHIC_DATA] 7 Me…" at bounding box center [302, 154] width 311 height 212
click at [275, 72] on div "Mesa 4" at bounding box center [286, 69] width 22 height 8
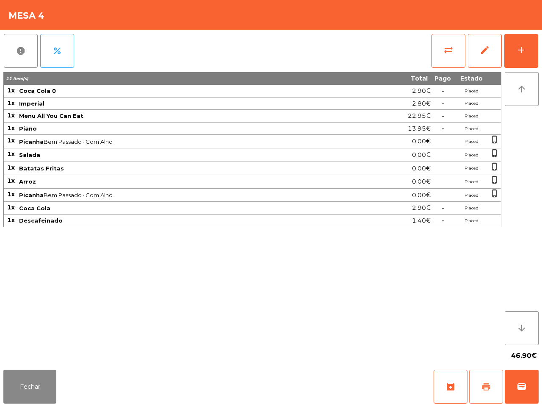
click at [489, 389] on span "print" at bounding box center [486, 386] width 10 height 10
click at [23, 375] on button "Fechar" at bounding box center [29, 387] width 53 height 34
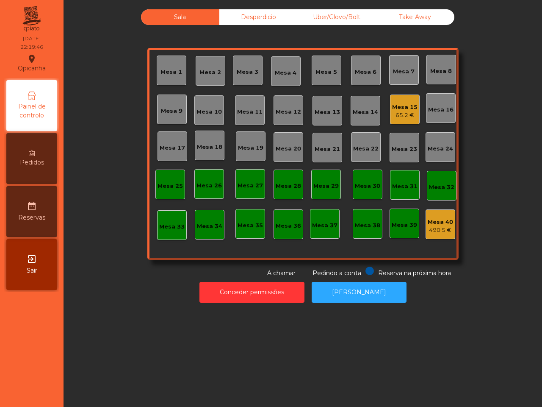
click at [87, 347] on div "Sala Desperdicio Uber/Glovo/Bolt Take Away Mesa 1 Mesa 2 Mesa 3 Mesa 4 Mesa 5 M…" at bounding box center [303, 203] width 479 height 407
click at [405, 112] on div "65.2 €" at bounding box center [404, 115] width 25 height 8
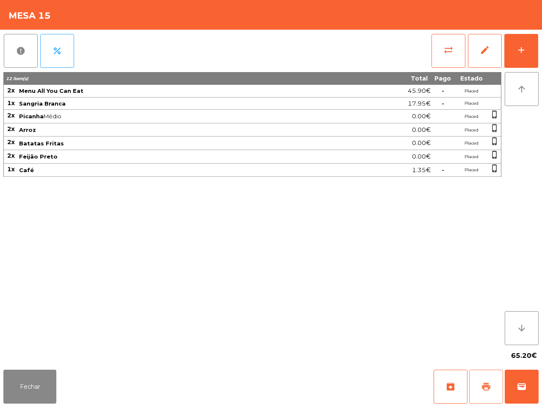
click at [480, 399] on button "print" at bounding box center [487, 387] width 34 height 34
click at [480, 378] on button "print" at bounding box center [487, 387] width 34 height 34
click at [456, 49] on button "sync_alt" at bounding box center [449, 51] width 34 height 34
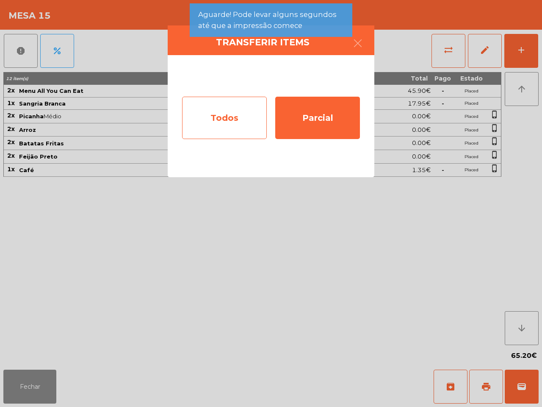
click at [231, 108] on div "Todos" at bounding box center [224, 118] width 85 height 42
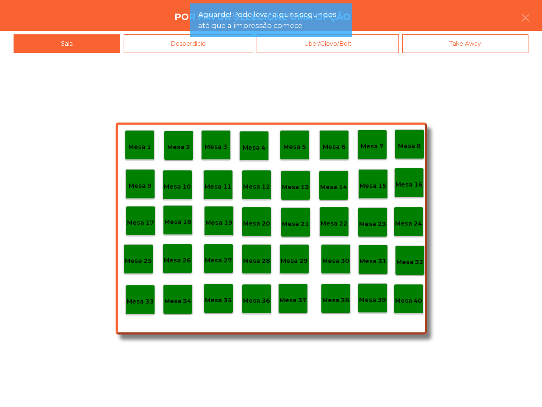
click at [415, 301] on p "Mesa 40" at bounding box center [408, 301] width 27 height 10
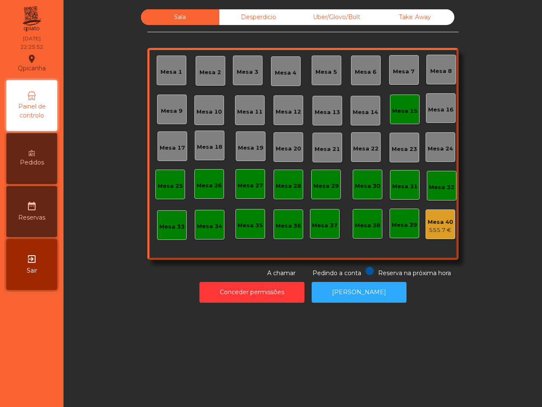
click at [412, 114] on div "Mesa 15" at bounding box center [404, 111] width 25 height 8
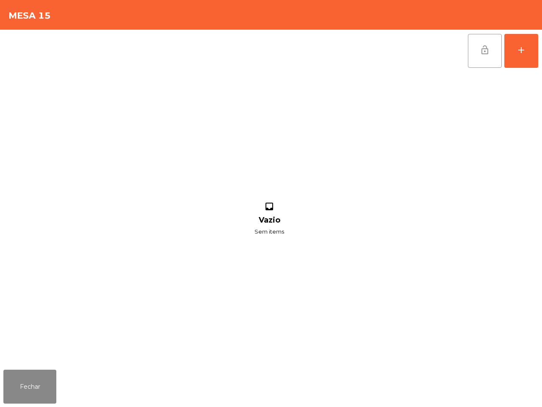
click at [486, 54] on span "lock_open" at bounding box center [485, 50] width 10 height 10
